Goal: Contribute content: Contribute content

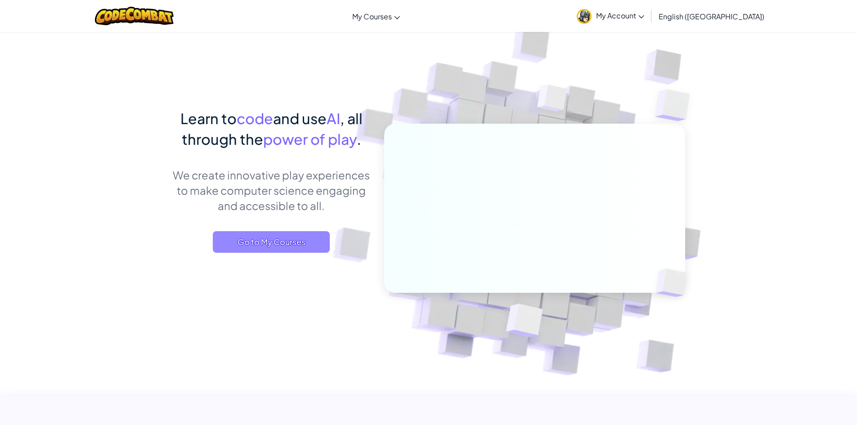
click at [252, 245] on span "Go to My Courses" at bounding box center [271, 242] width 117 height 22
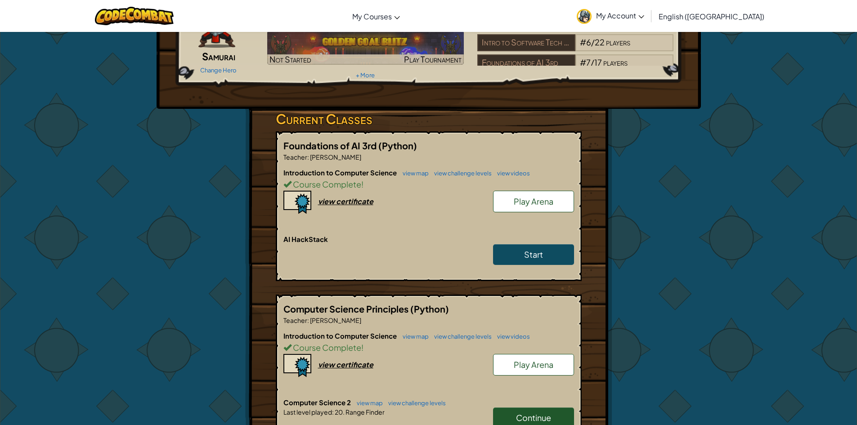
scroll to position [135, 0]
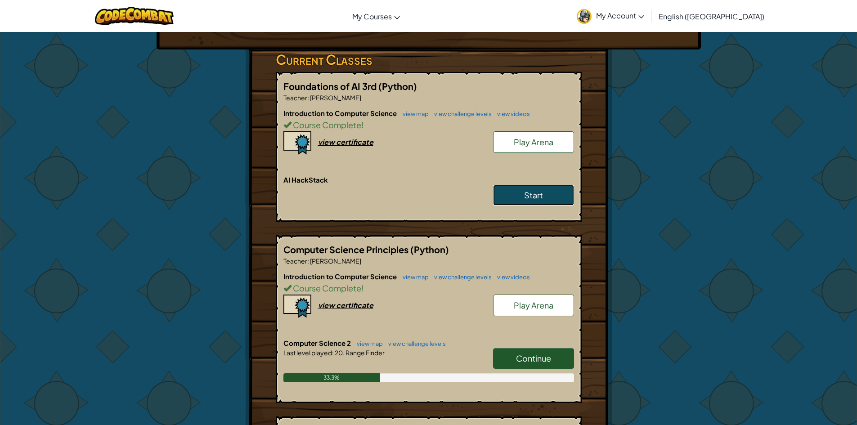
click at [535, 197] on span "Start" at bounding box center [533, 195] width 19 height 10
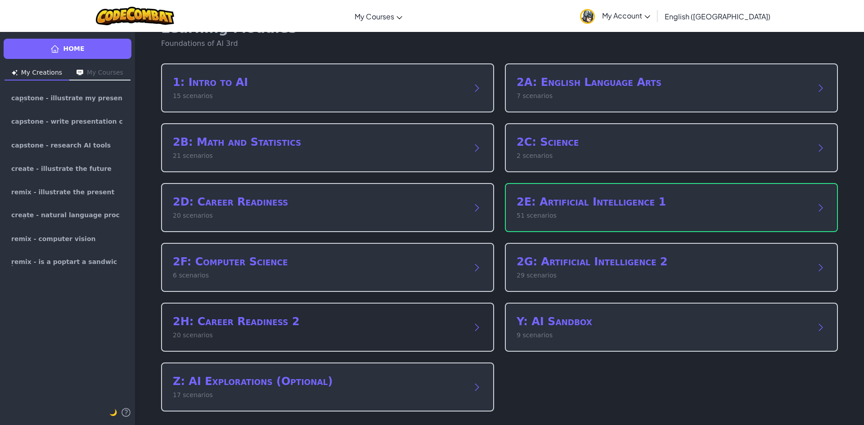
scroll to position [27, 0]
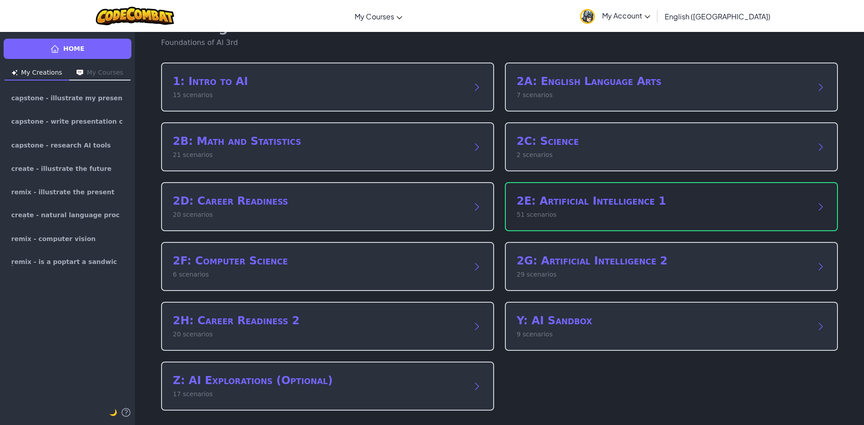
click at [570, 212] on p "51 scenarios" at bounding box center [661, 214] width 291 height 9
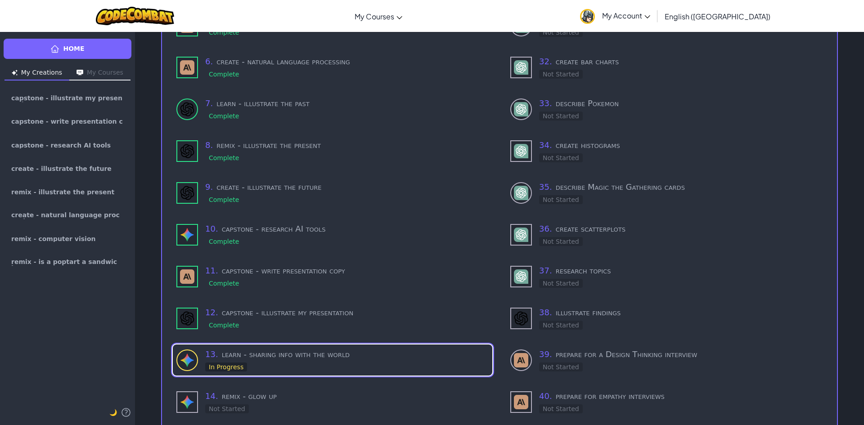
scroll to position [342, 0]
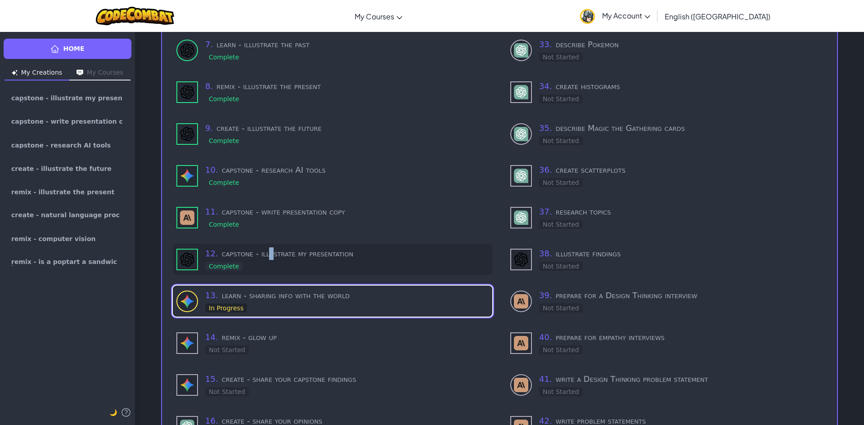
click at [269, 247] on h3 "12 . capstone - illustrate my presentation" at bounding box center [346, 253] width 283 height 13
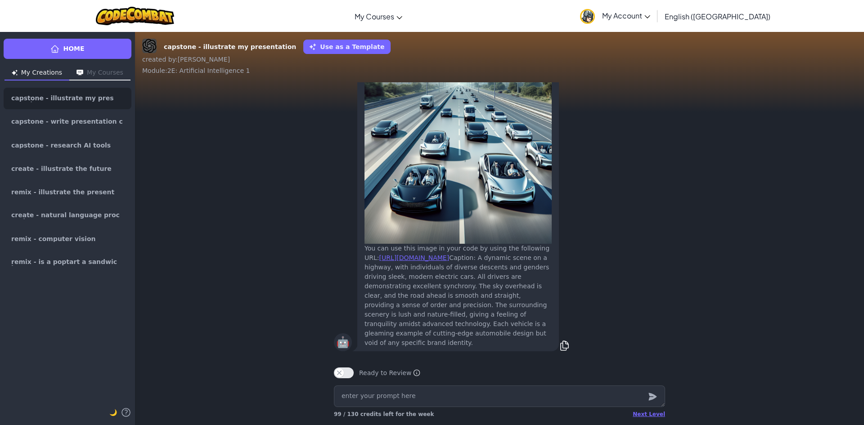
click at [387, 390] on textarea at bounding box center [499, 396] width 331 height 22
type textarea "x"
type textarea "G"
type textarea "x"
type textarea "Ge"
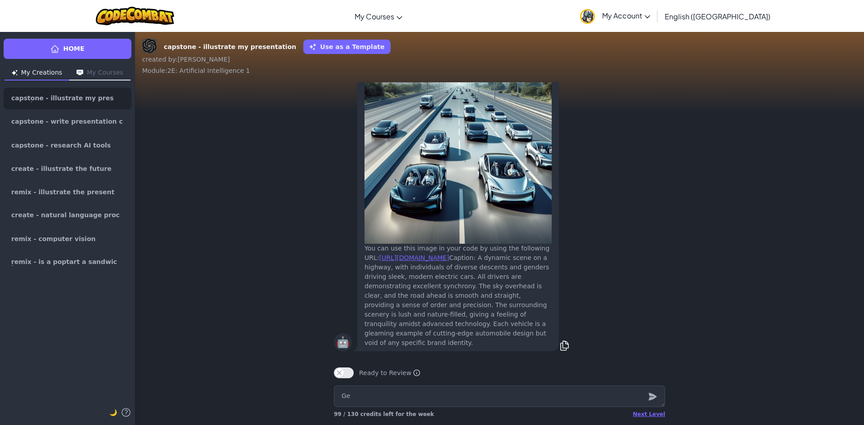
type textarea "x"
type textarea "Gen"
type textarea "x"
type textarea "Gene"
type textarea "x"
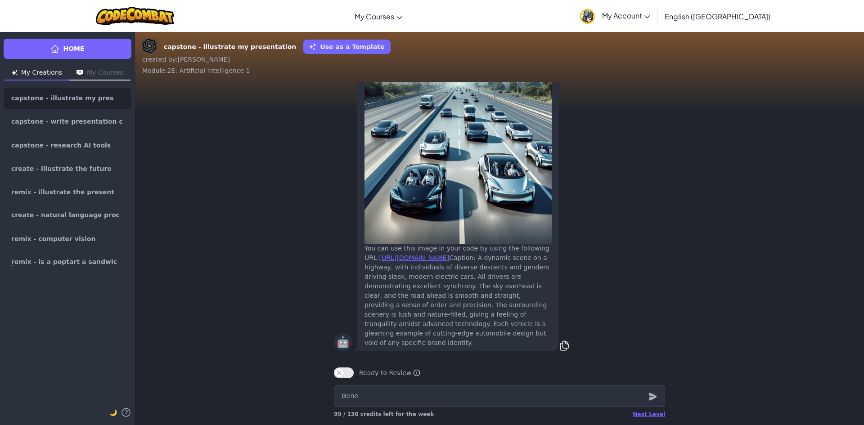
type textarea "Gener"
type textarea "x"
type textarea "Genera"
type textarea "x"
type textarea "Generat"
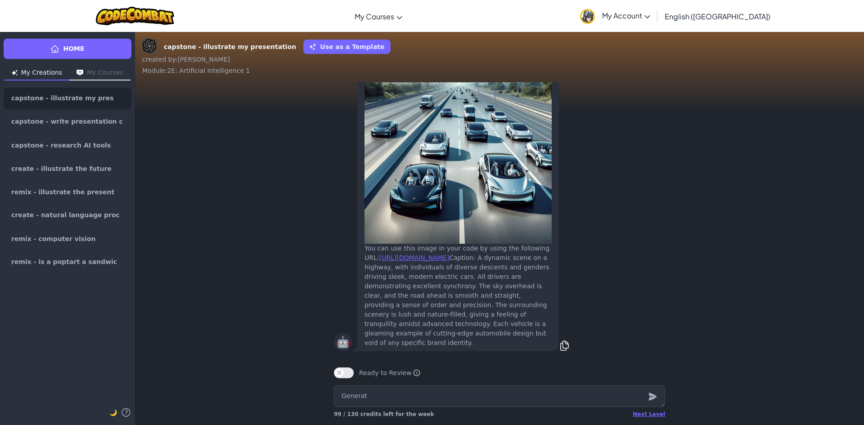
type textarea "x"
type textarea "Generate"
type textarea "x"
type textarea "Generate"
type textarea "x"
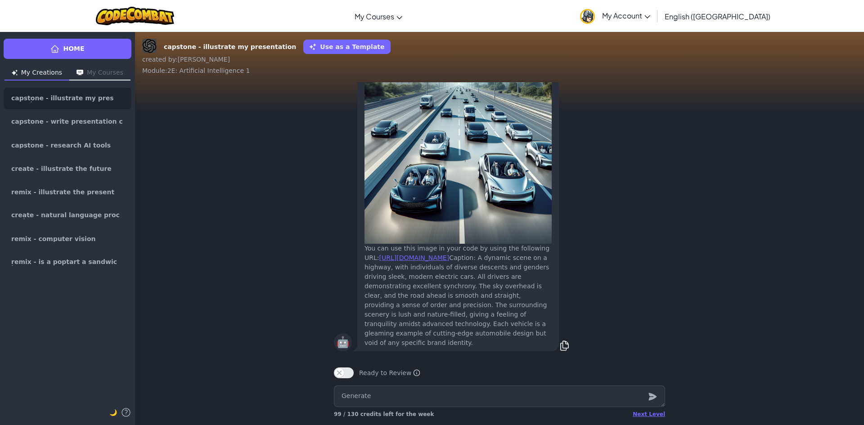
type textarea "Generate a"
type textarea "x"
type textarea "Generate an"
type textarea "x"
type textarea "Generate an"
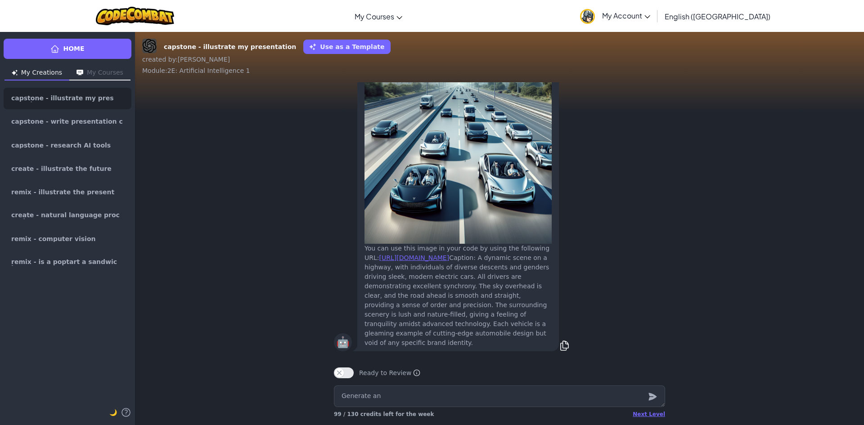
type textarea "x"
type textarea "Generate an i"
type textarea "x"
type textarea "Generate an im"
type textarea "x"
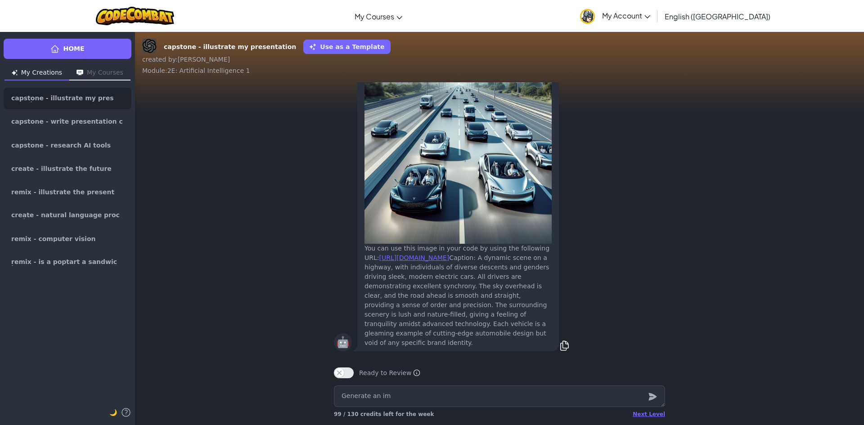
type textarea "Generate an ima"
type textarea "x"
type textarea "Generate an imag"
type textarea "x"
type textarea "Generate an image"
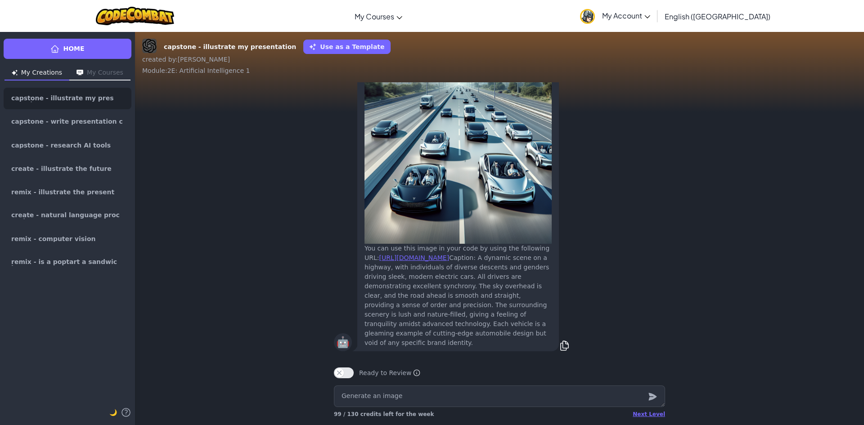
type textarea "x"
type textarea "Generate an image"
type textarea "x"
type textarea "Generate an image o"
type textarea "x"
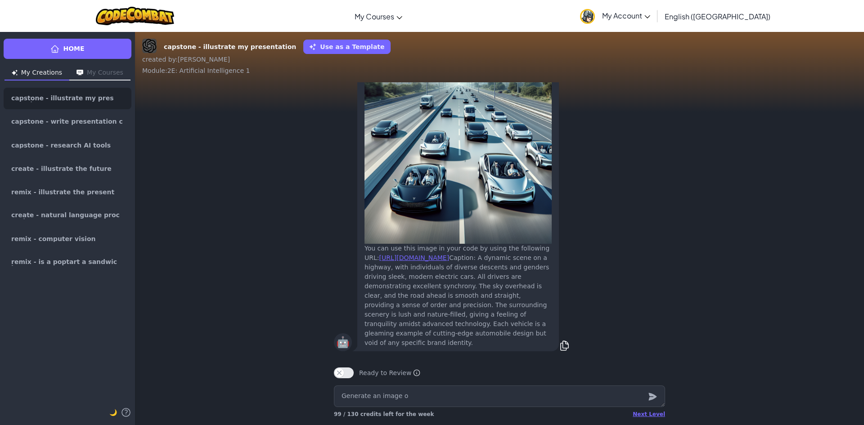
type textarea "Generate an image of"
type textarea "x"
type textarea "Generate an image of"
type textarea "x"
type textarea "Generate an image of t"
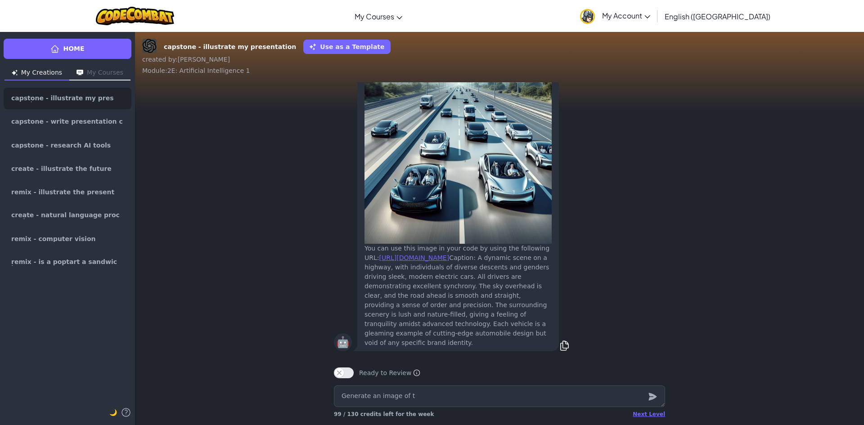
type textarea "x"
type textarea "Generate an image of th"
type textarea "x"
type textarea "Generate an image of the"
type textarea "x"
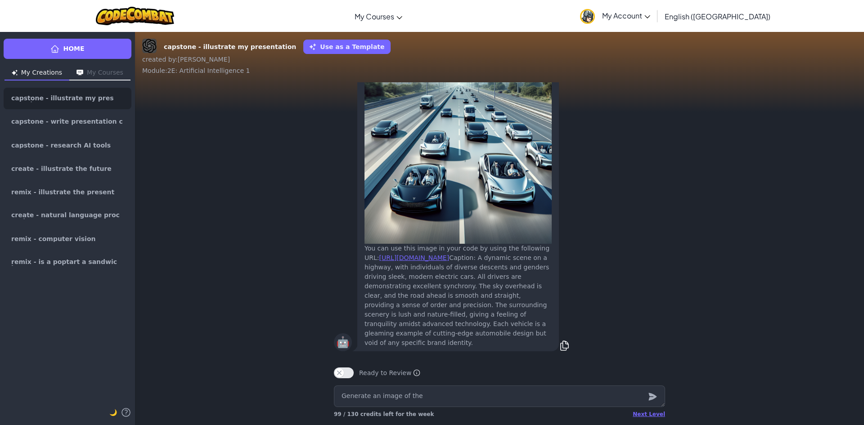
type textarea "Generate an image of the"
type textarea "x"
type textarea "Generate an image of the f"
type textarea "x"
type textarea "Generate an image of the fu"
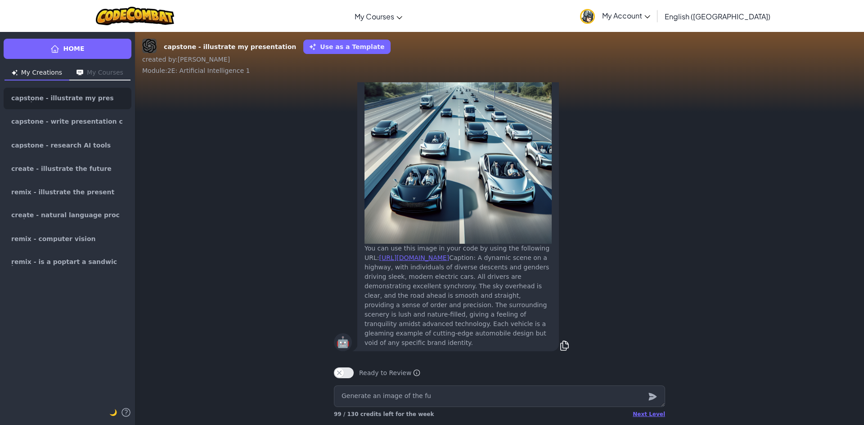
type textarea "x"
type textarea "Generate an image of the fut"
type textarea "x"
type textarea "Generate an image of the futu"
type textarea "x"
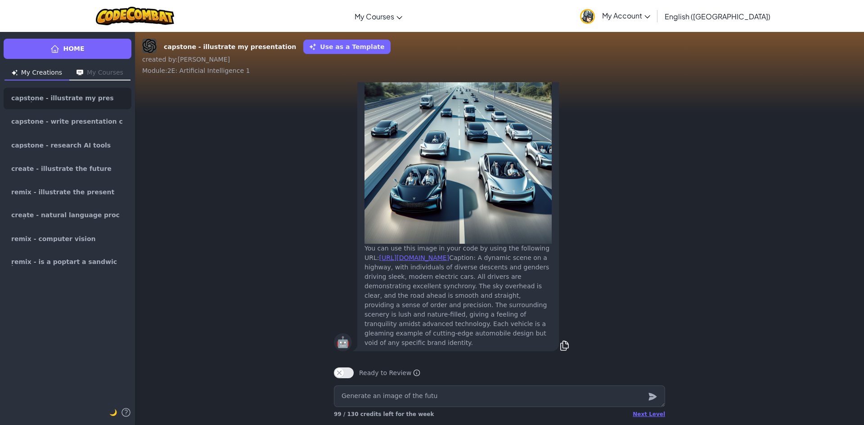
type textarea "Generate an image of the futur"
type textarea "x"
type textarea "Generate an image of the future"
type textarea "x"
type textarea "Generate an image of the future"
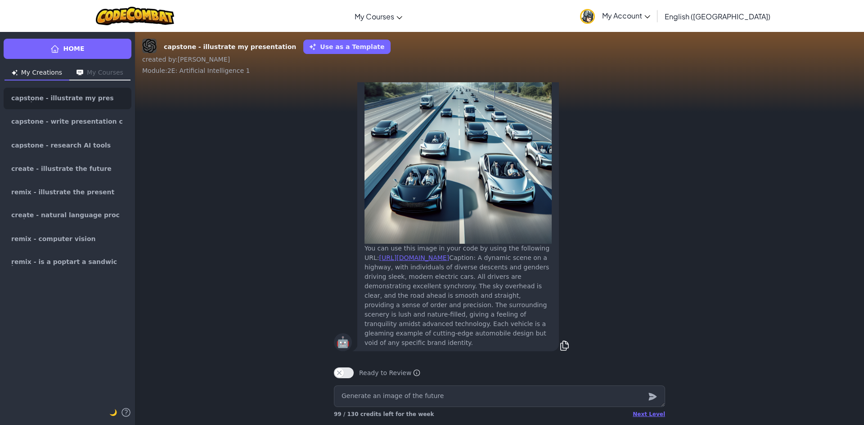
type textarea "x"
type textarea "Generate an image of the future w"
type textarea "x"
type textarea "Generate an image of the future wh"
type textarea "x"
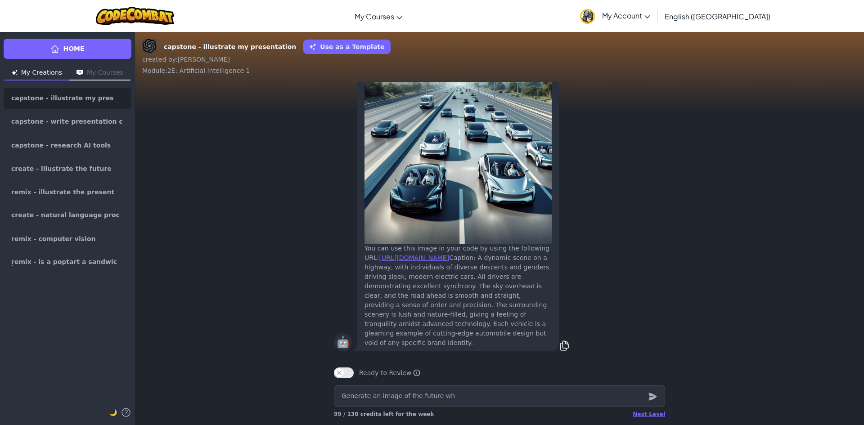
type textarea "Generate an image of the future whe"
type textarea "x"
type textarea "Generate an image of the future wher"
type textarea "x"
type textarea "Generate an image of the future where"
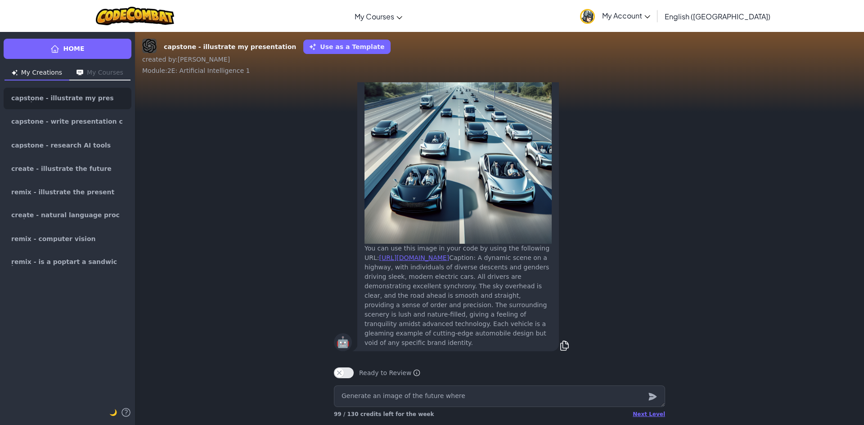
type textarea "x"
type textarea "Generate an image of the future where"
type textarea "x"
type textarea "Generate an image of the future where a"
type textarea "x"
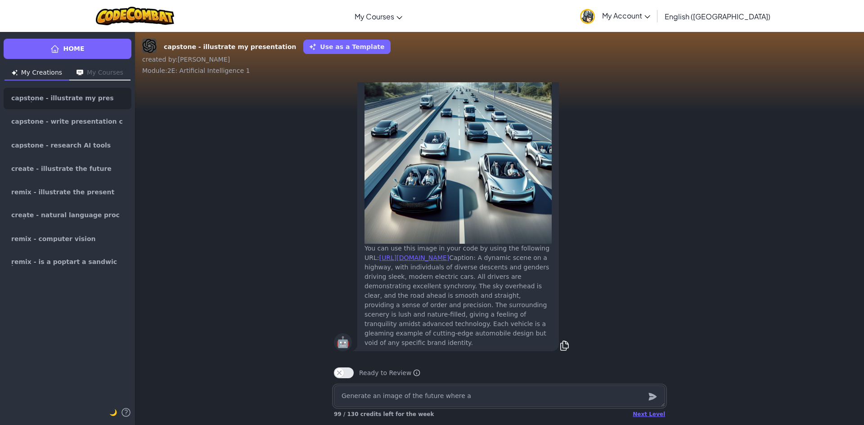
type textarea "Generate an image of the future where a"
type textarea "x"
type textarea "Generate an image of the future where a s"
type textarea "x"
type textarea "Generate an image of the future where a su"
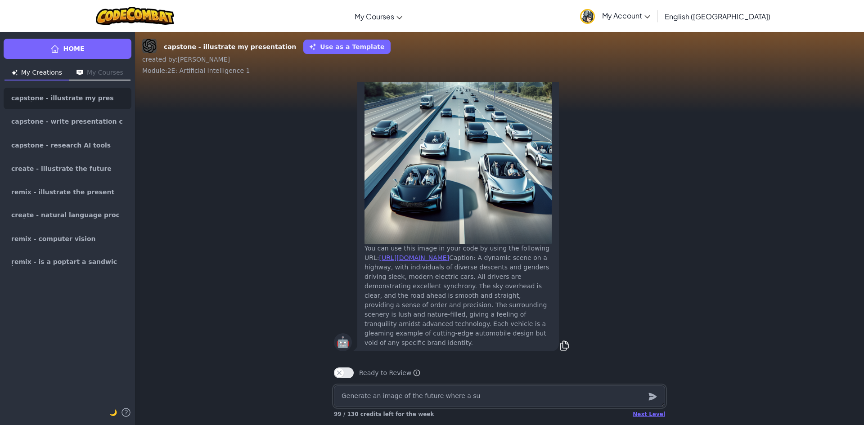
type textarea "x"
type textarea "Generate an image of the future where a sup"
type textarea "x"
type textarea "Generate an image of the future where a supe"
type textarea "x"
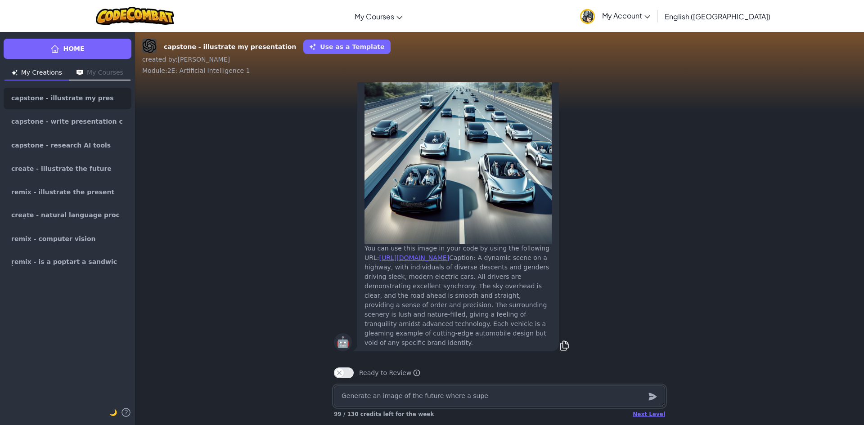
type textarea "Generate an image of the future where a super"
type textarea "x"
type textarea "Generate an image of the future where a superi"
type textarea "x"
type textarea "Generate an image of the future where a superin"
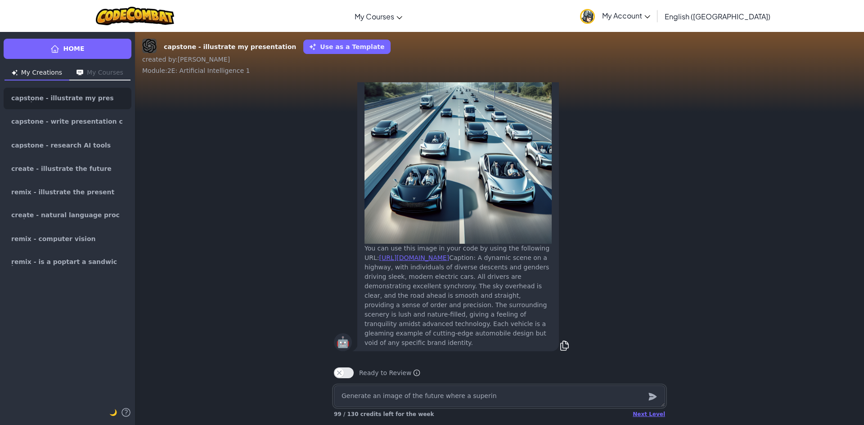
type textarea "x"
type textarea "Generate an image of the future where a superint"
type textarea "x"
type textarea "Generate an image of the future where a superinte"
type textarea "x"
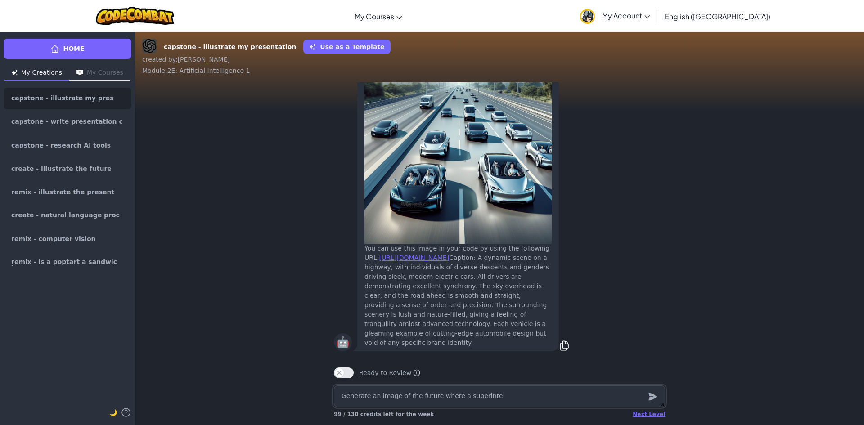
type textarea "Generate an image of the future where a superintel"
type textarea "x"
type textarea "Generate an image of the future where a superintell"
type textarea "x"
type textarea "Generate an image of the future where a superintelli"
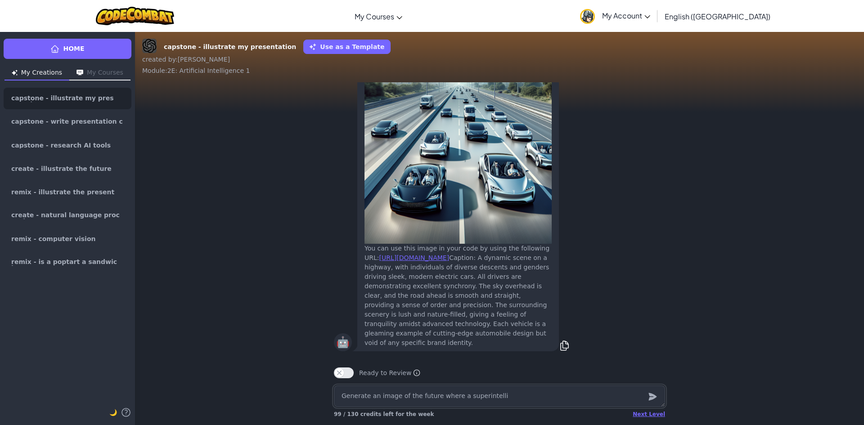
type textarea "x"
type textarea "Generate an image of the future where a superintellig"
type textarea "x"
type textarea "Generate an image of the future where a superintellige"
type textarea "x"
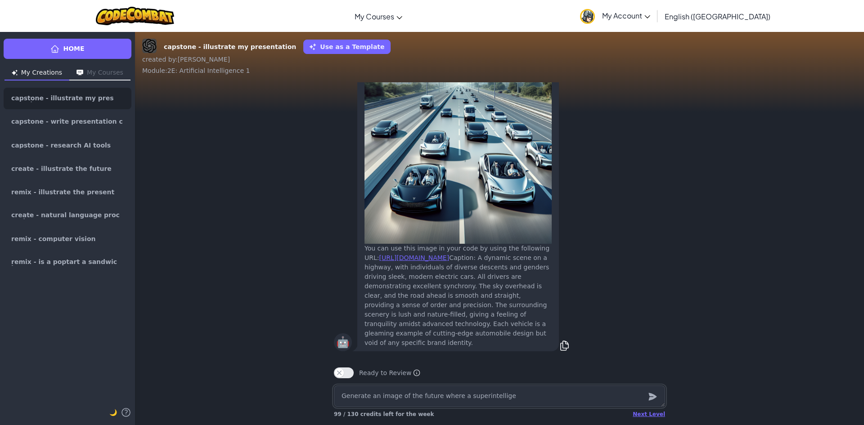
type textarea "Generate an image of the future where a superintelligen"
type textarea "x"
type textarea "Generate an image of the future where a superintelligent"
type textarea "x"
type textarea "Generate an image of the future where a superintelligent"
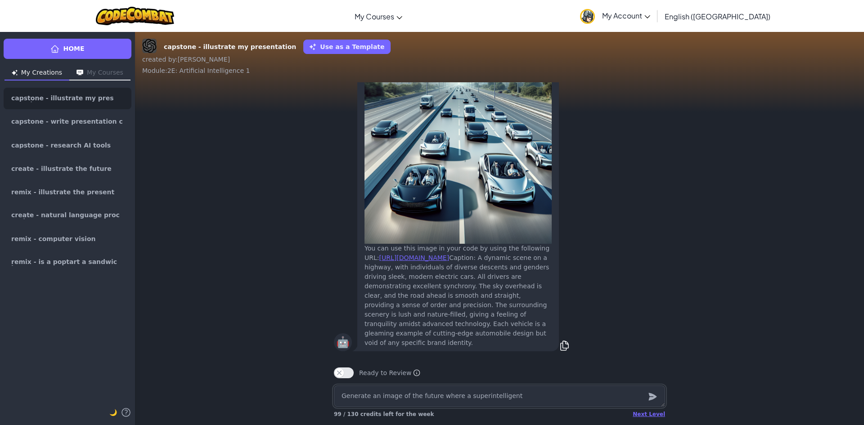
type textarea "x"
type textarea "Generate an image of the future where a superintelligent a"
type textarea "x"
type textarea "Generate an image of the future where a superintelligent ai"
type textarea "x"
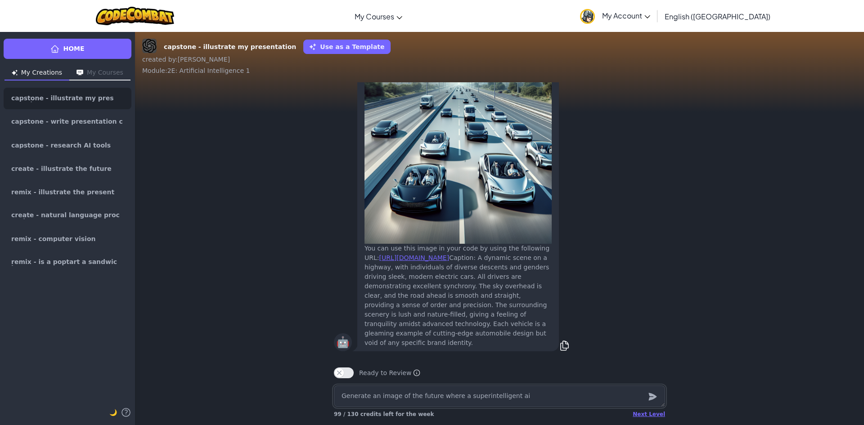
type textarea "Generate an image of the future where a superintelligent ai i"
type textarea "x"
type textarea "Generate an image of the future where a superintelligent ai i"
type textarea "x"
type textarea "Generate an image of the future where a superintelligent ai i s"
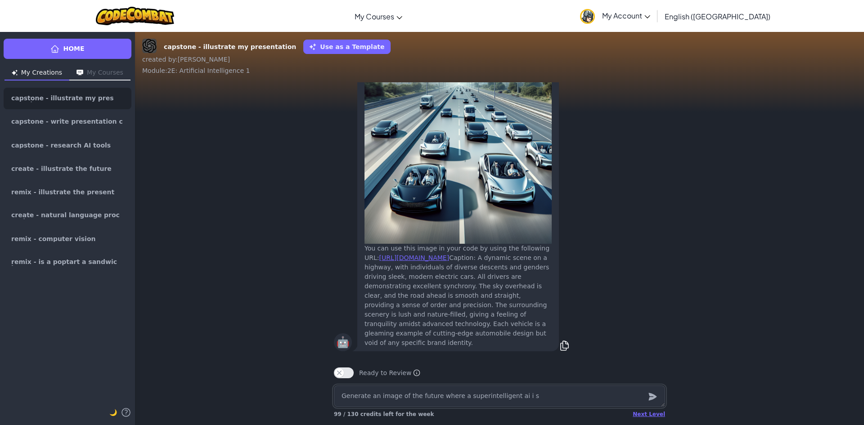
type textarea "x"
type textarea "Generate an image of the future where a superintelligent ai i"
type textarea "x"
type textarea "Generate an image of the future where a superintelligent ai i"
type textarea "x"
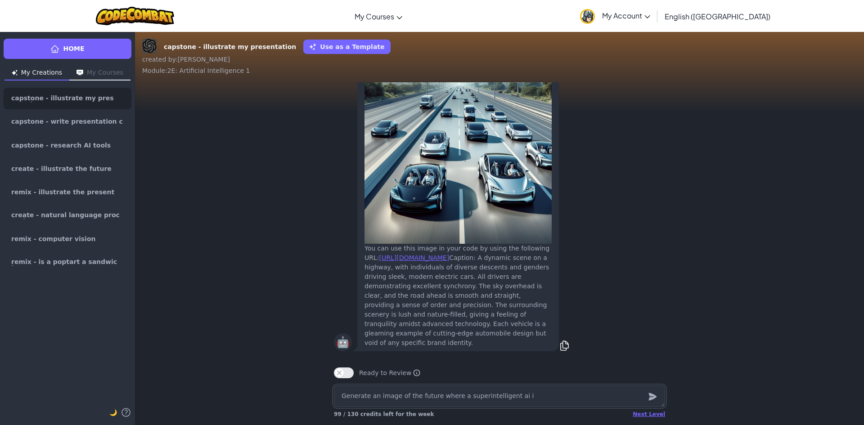
type textarea "Generate an image of the future where a superintelligent ai is"
type textarea "x"
type textarea "Generate an image of the future where a superintelligent ai is"
type textarea "x"
type textarea "Generate an image of the future where a superintelligent ai is s"
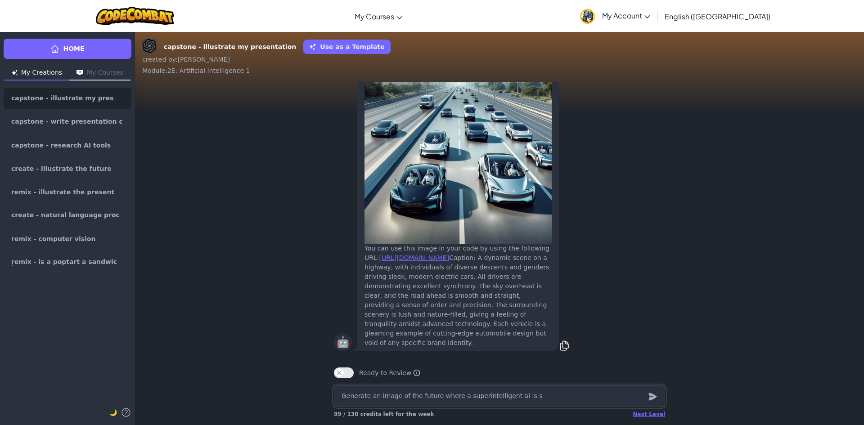
type textarea "x"
type textarea "Generate an image of the future where a superintelligent ai is so"
type textarea "x"
type textarea "Generate an image of the future where a superintelligent ai is sol"
type textarea "x"
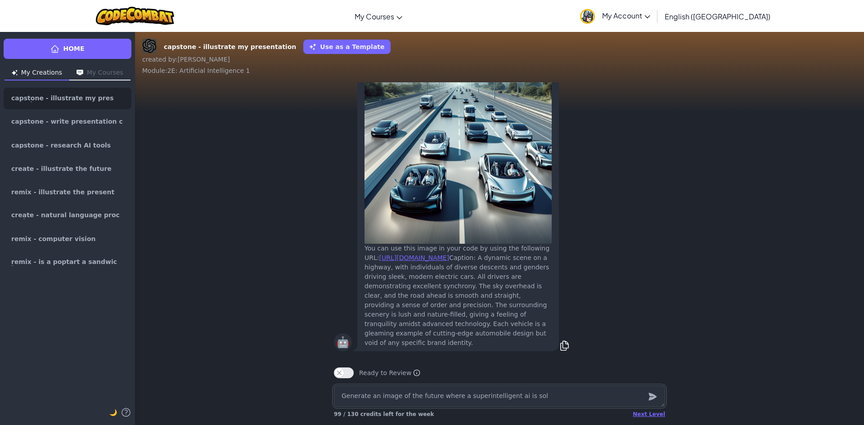
type textarea "Generate an image of the future where a superintelligent ai is solb"
type textarea "x"
type textarea "Generate an image of the future where a superintelligent ai is solbi"
type textarea "x"
type textarea "Generate an image of the future where a superintelligent ai is solbin"
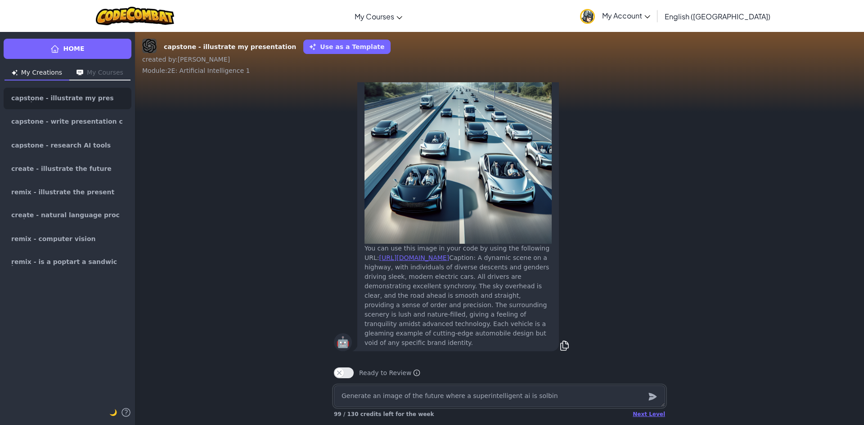
type textarea "x"
type textarea "Generate an image of the future where a superintelligent ai is solbing"
type textarea "x"
type textarea "Generate an image of the future where a superintelligent ai is solbin"
type textarea "x"
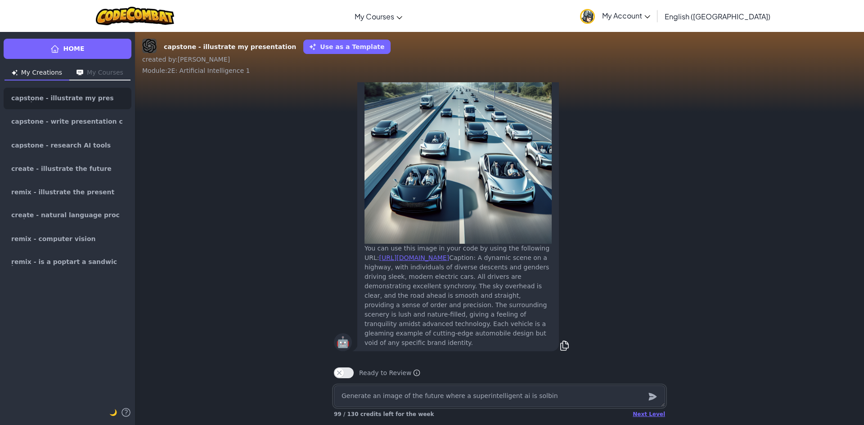
type textarea "Generate an image of the future where a superintelligent ai is solbi"
type textarea "x"
type textarea "Generate an image of the future where a superintelligent ai is solb"
type textarea "x"
type textarea "Generate an image of the future where a superintelligent ai is solbv"
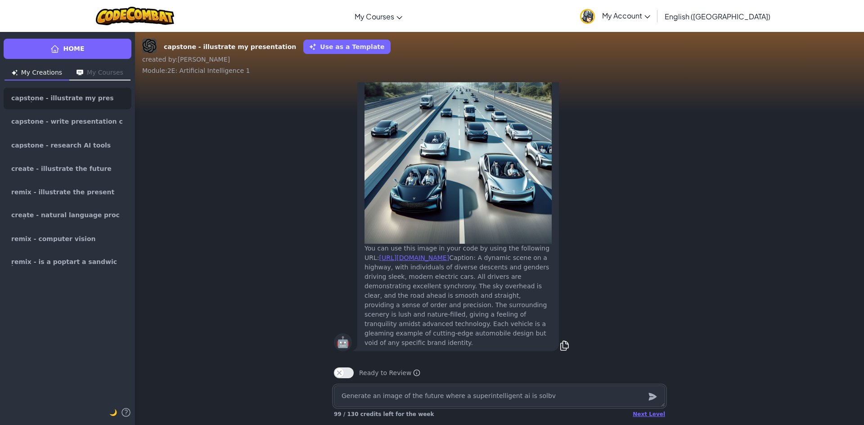
type textarea "x"
type textarea "Generate an image of the future where a superintelligent ai is solb"
type textarea "x"
type textarea "Generate an image of the future where a superintelligent ai is sol"
type textarea "x"
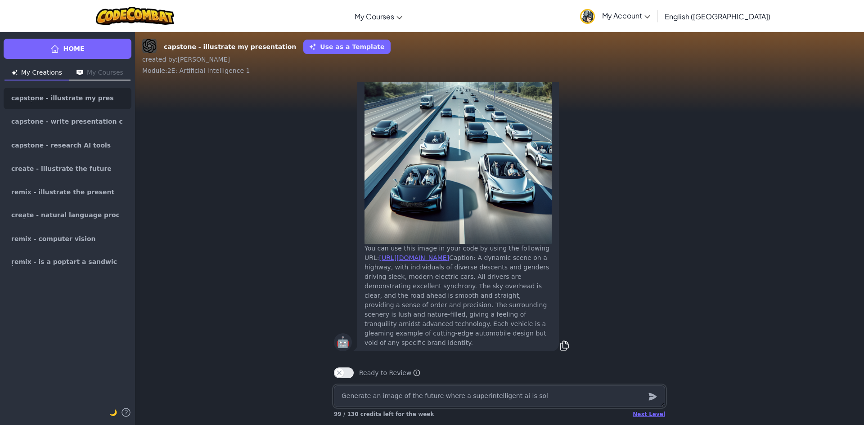
type textarea "Generate an image of the future where a superintelligent ai is solv"
type textarea "x"
type textarea "Generate an image of the future where a superintelligent ai is solvi"
type textarea "x"
type textarea "Generate an image of the future where a superintelligent ai is solvin"
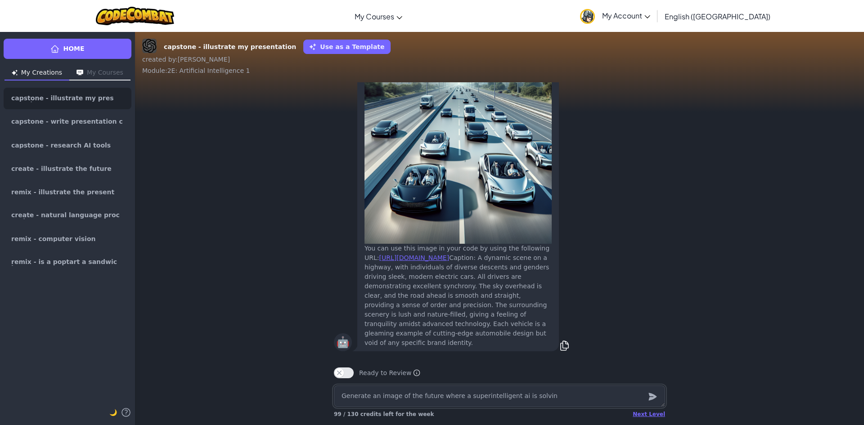
type textarea "x"
type textarea "Generate an image of the future where a superintelligent ai is solving"
type textarea "x"
type textarea "Generate an image of the future where a superintelligent ai is solving"
type textarea "x"
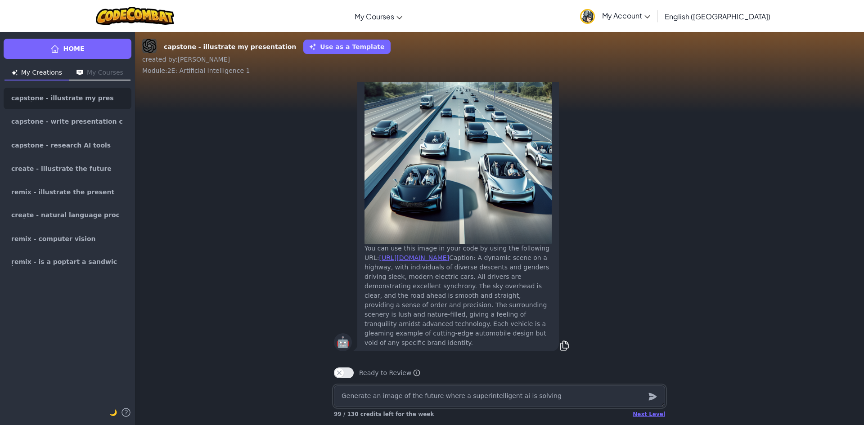
type textarea "Generate an image of the future where a superintelligent ai is solving w"
type textarea "x"
type textarea "Generate an image of the future where a superintelligent ai is solving wo"
type textarea "x"
type textarea "Generate an image of the future where a superintelligent ai is solving wor"
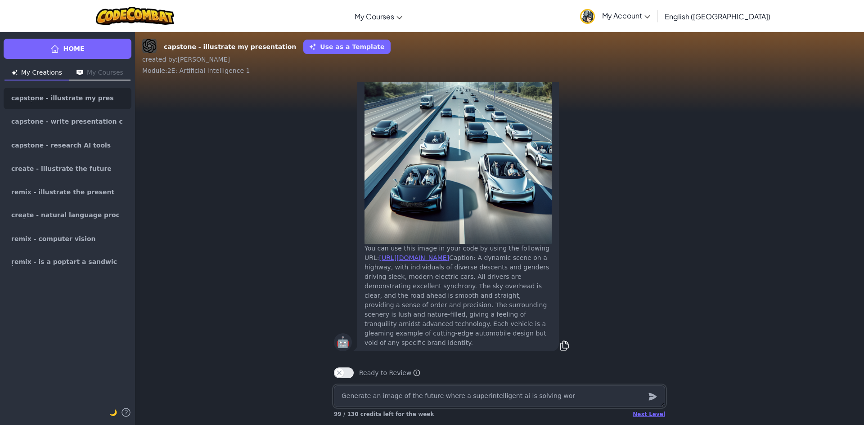
type textarea "x"
type textarea "Generate an image of the future where a superintelligent ai is solving worl"
type textarea "x"
type textarea "Generate an image of the future where a superintelligent ai is solving world"
type textarea "x"
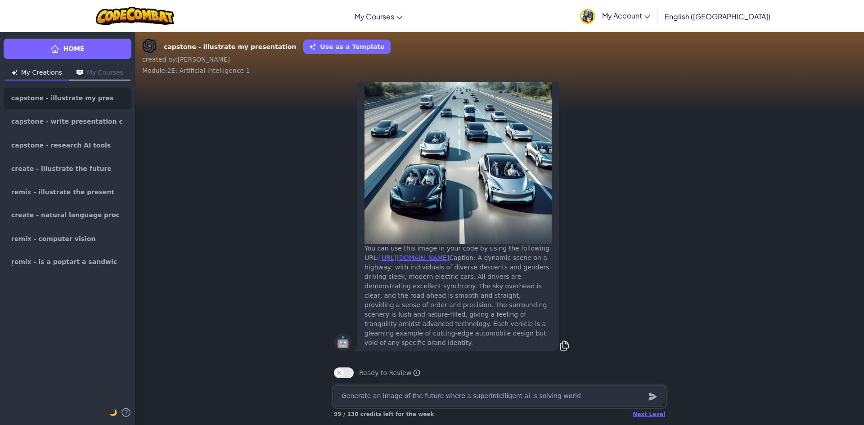
type textarea "Generate an image of the future where a superintelligent ai is solving world"
type textarea "x"
type textarea "Generate an image of the future where a superintelligent ai is solving world p"
type textarea "x"
type textarea "Generate an image of the future where a superintelligent ai is solving world pr"
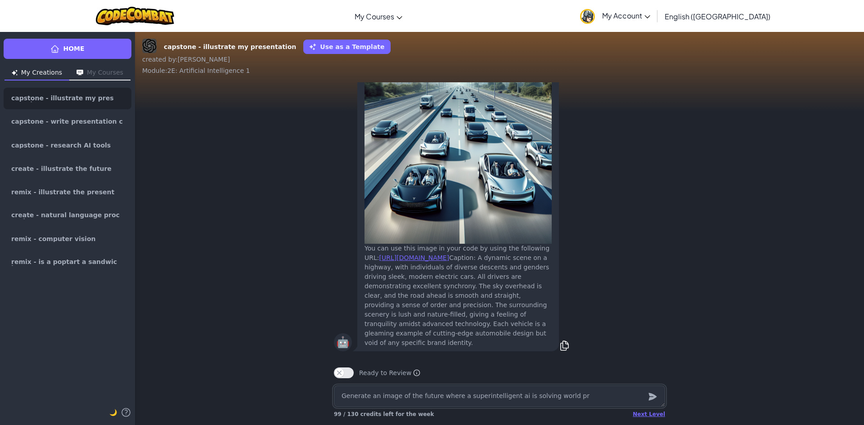
type textarea "x"
type textarea "Generate an image of the future where a superintelligent ai is solving world pro"
type textarea "x"
type textarea "Generate an image of the future where a superintelligent ai is solving world pr…"
type textarea "x"
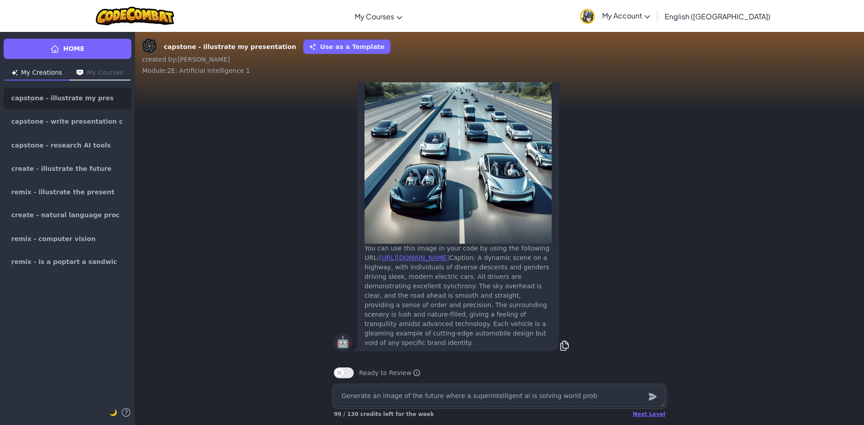
type textarea "Generate an image of the future where a superintelligent ai is solving world pr…"
type textarea "x"
type textarea "Generate an image of the future where a superintelligent ai is solving world pr…"
type textarea "x"
type textarea "Generate an image of the future where a superintelligent ai is solving world pr…"
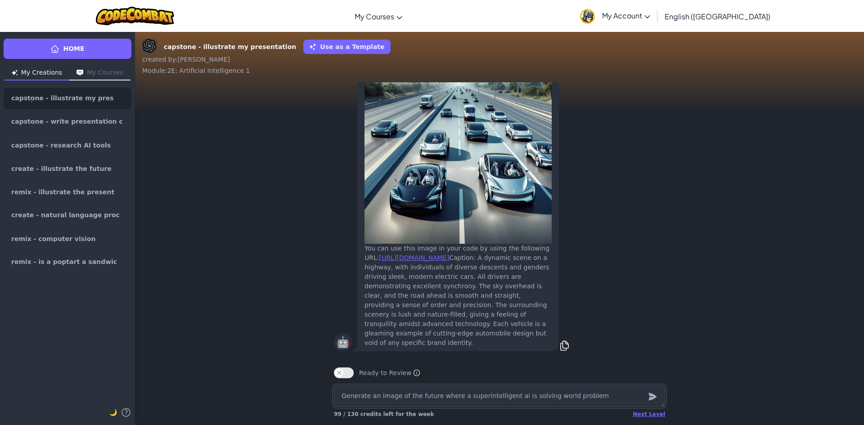
type textarea "x"
type textarea "Generate an image of the future where a superintelligent ai is solving world pr…"
type textarea "x"
type textarea "Generate an image of the future where a superintelligent ai is solving world pr…"
type textarea "x"
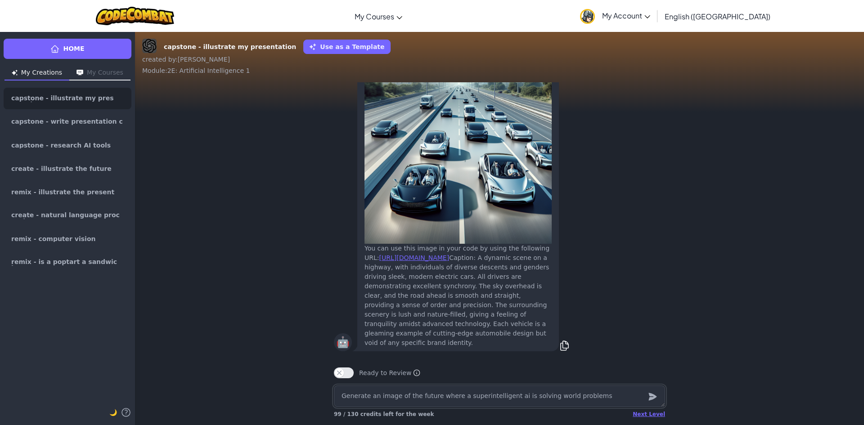
type textarea "Generate an image of the future where a superintelligent ai is solving world pr…"
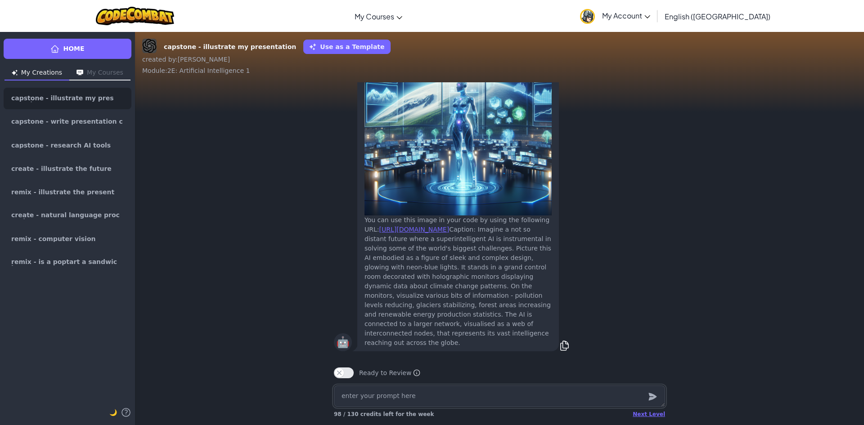
paste textarea "Generate an image of the future where a superintelligent ai is solving world pr…"
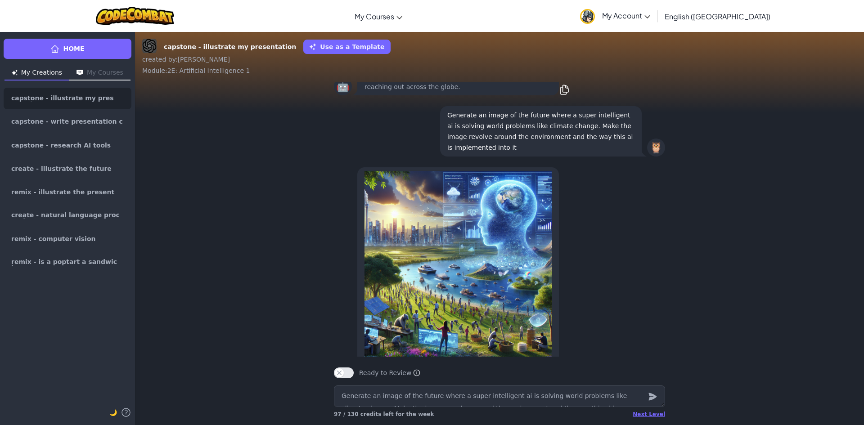
scroll to position [-161, 0]
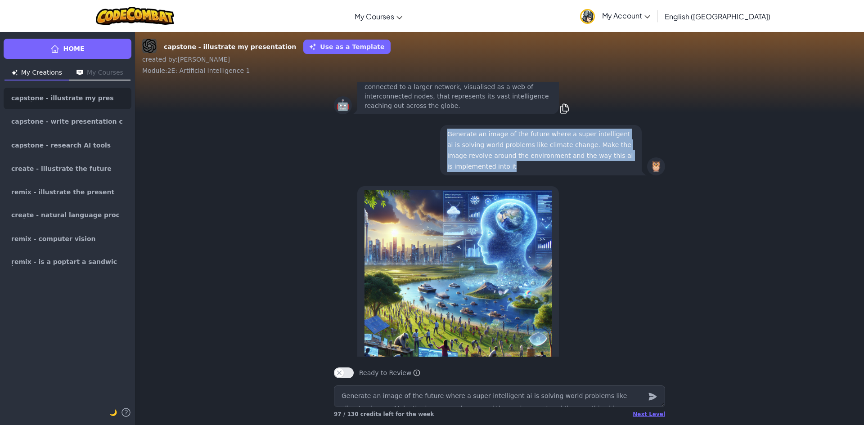
drag, startPoint x: 509, startPoint y: 128, endPoint x: 441, endPoint y: 125, distance: 68.0
click at [441, 125] on div "Generate an image of the future where a super intelligent ai is solving world p…" at bounding box center [541, 150] width 202 height 50
copy p "Generate an image of the future where a super intelligent ai is solving world p…"
